Goal: Task Accomplishment & Management: Use online tool/utility

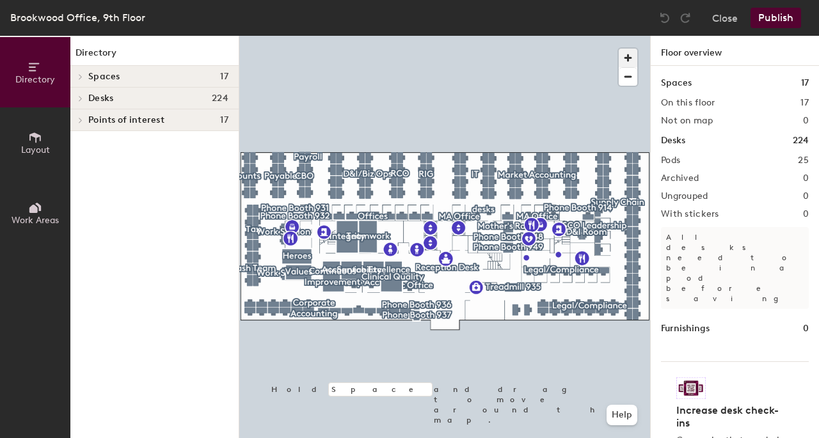
click at [629, 51] on span "button" at bounding box center [627, 58] width 19 height 19
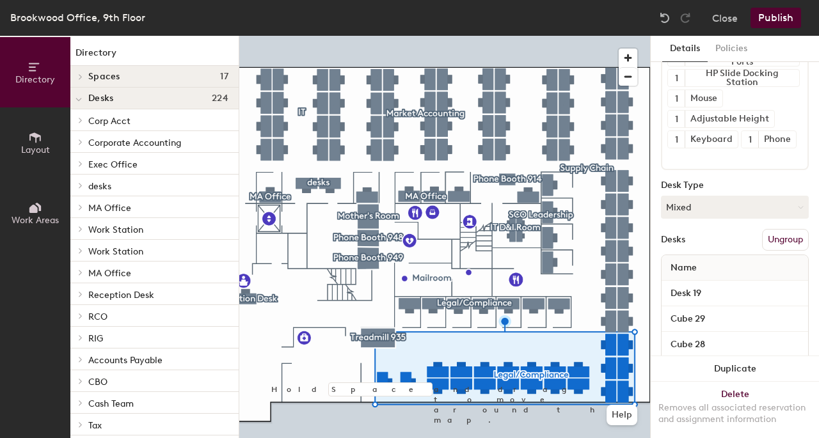
scroll to position [159, 0]
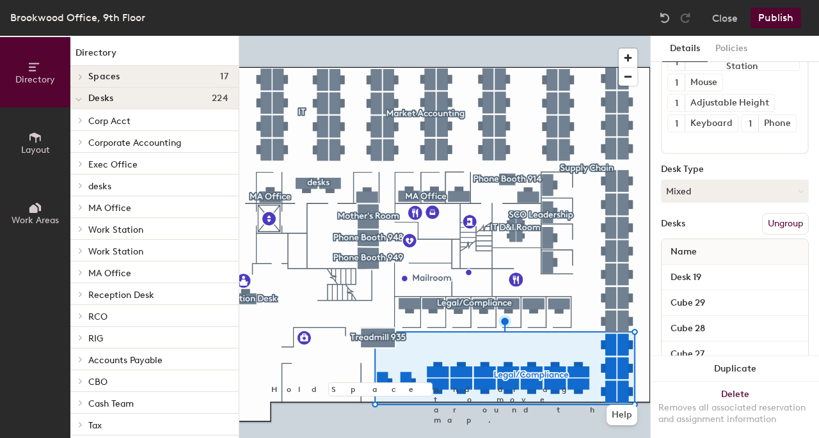
click at [776, 235] on button "Ungroup" at bounding box center [785, 224] width 47 height 22
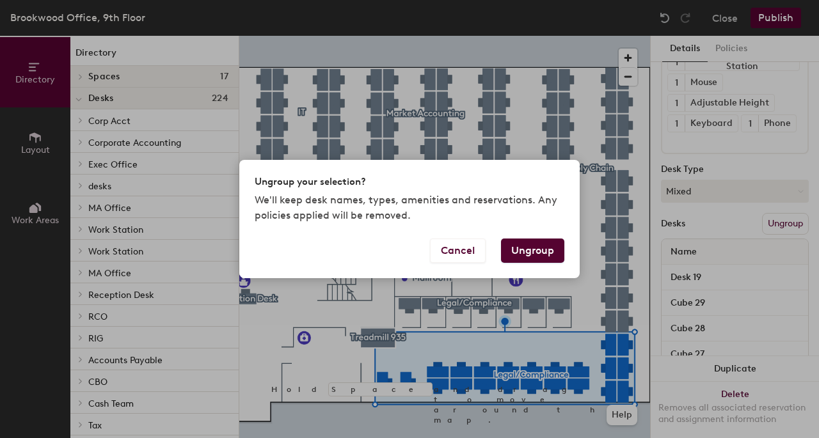
click at [549, 249] on button "Ungroup" at bounding box center [532, 251] width 63 height 24
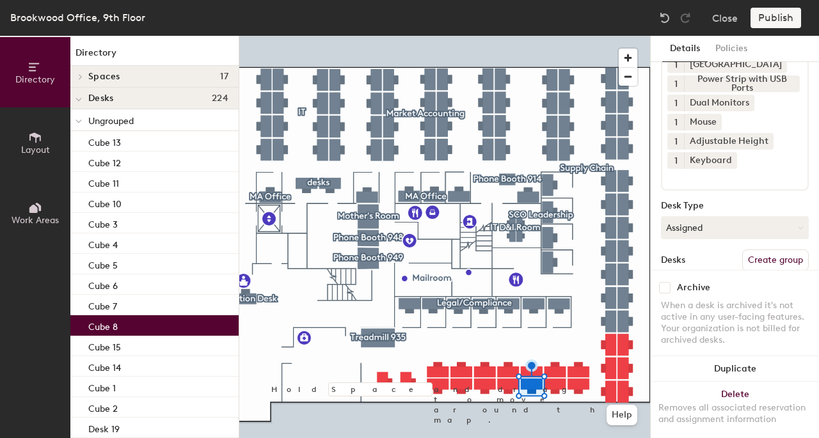
scroll to position [115, 0]
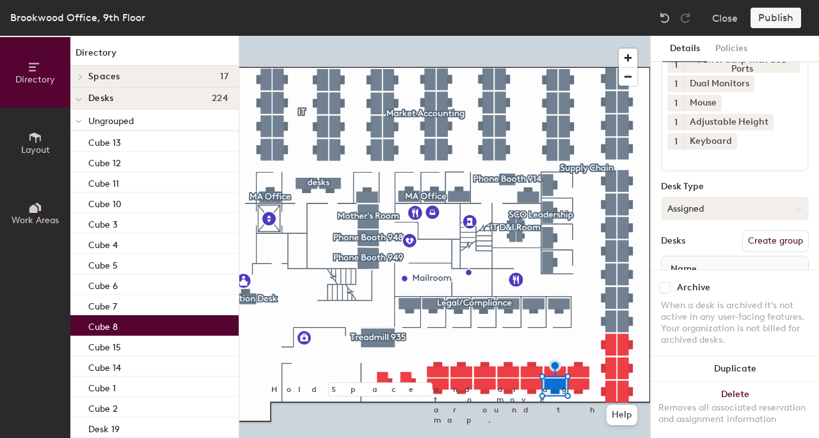
click at [702, 203] on button "Assigned" at bounding box center [735, 208] width 148 height 23
click at [687, 290] on div "Hoteled" at bounding box center [725, 286] width 128 height 19
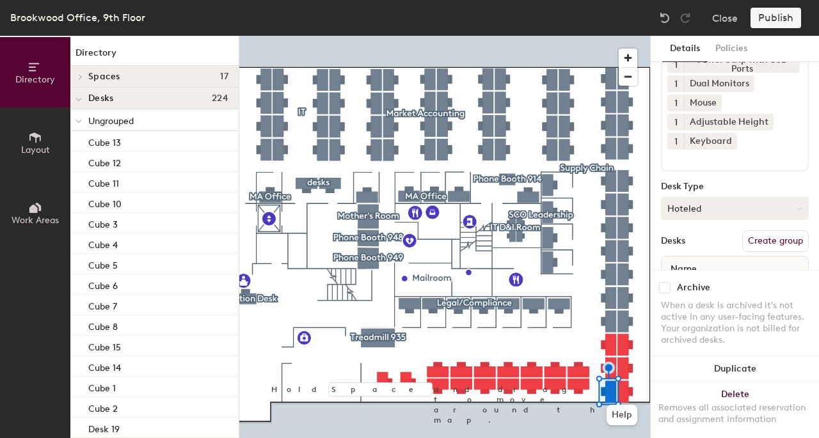
click at [696, 212] on button "Hoteled" at bounding box center [735, 208] width 148 height 23
click at [695, 245] on div "Assigned" at bounding box center [725, 248] width 128 height 19
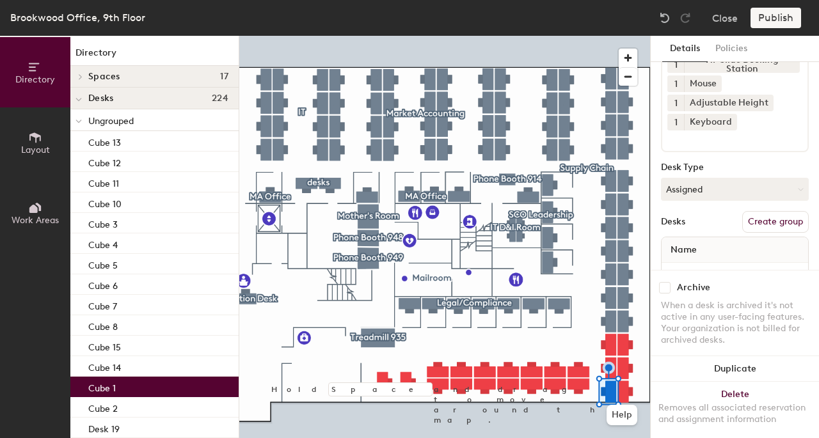
scroll to position [77, 0]
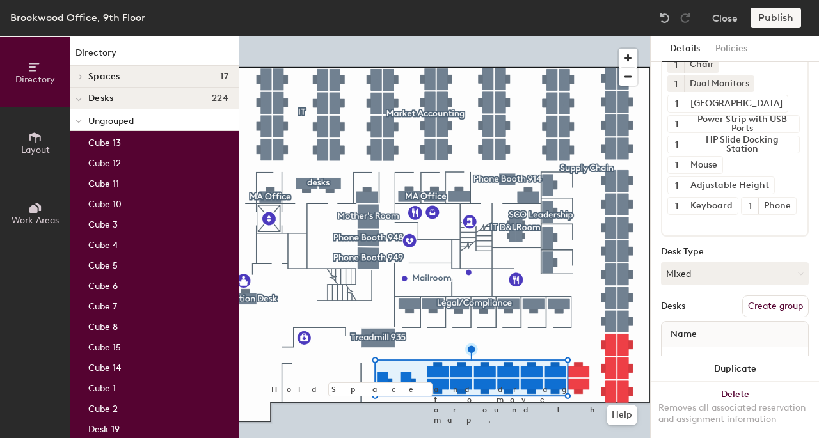
type input "22 desks"
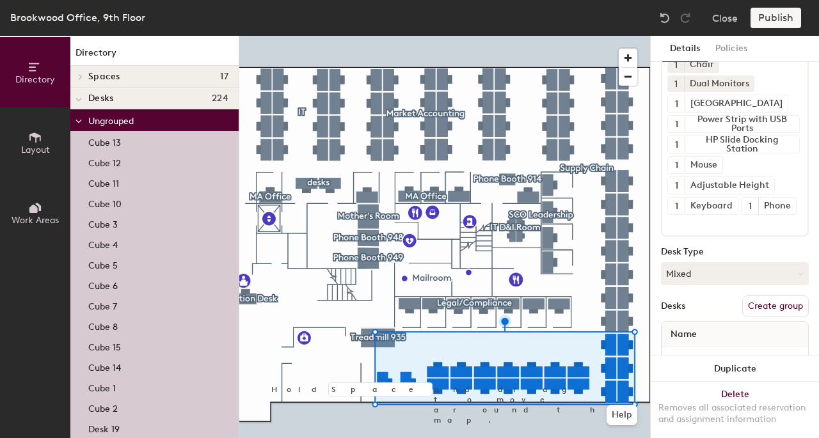
click at [757, 317] on button "Create group" at bounding box center [775, 306] width 67 height 22
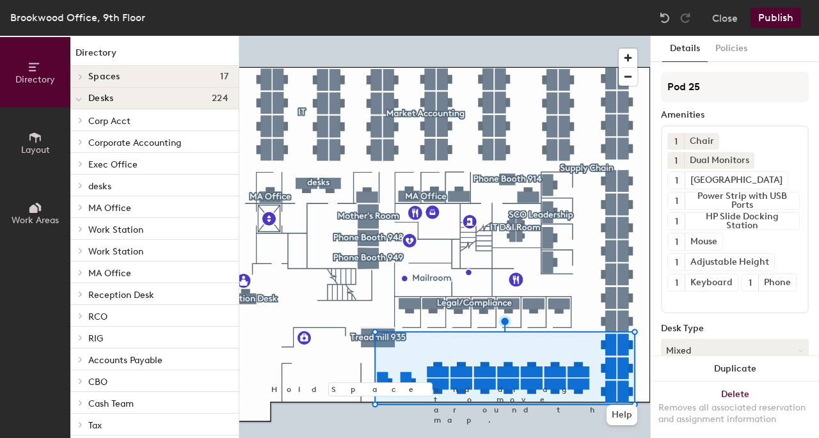
scroll to position [0, 0]
click at [602, 81] on div "Directory Layout Work Areas Directory Spaces 17 Accountability Clinical Quality…" at bounding box center [409, 237] width 819 height 402
type input "Legal/Compliance"
click at [780, 17] on button "Publish" at bounding box center [775, 18] width 51 height 20
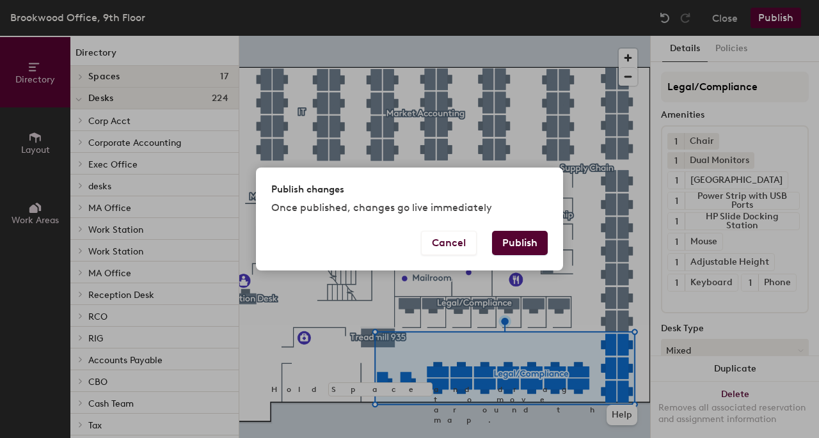
click at [523, 244] on button "Publish" at bounding box center [520, 243] width 56 height 24
